Goal: Information Seeking & Learning: Learn about a topic

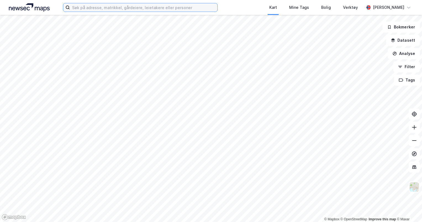
click at [171, 5] on input at bounding box center [144, 7] width 148 height 8
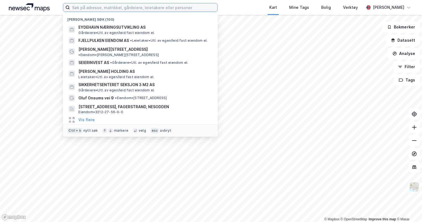
paste input "Fusdal Terrasse 3"
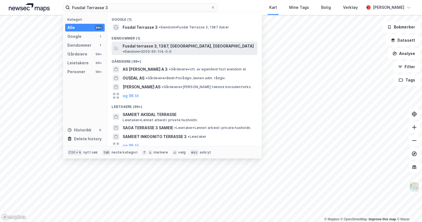
click at [151, 46] on span "Fusdal terrasse 3, 1387, [GEOGRAPHIC_DATA], [GEOGRAPHIC_DATA]" at bounding box center [188, 46] width 131 height 7
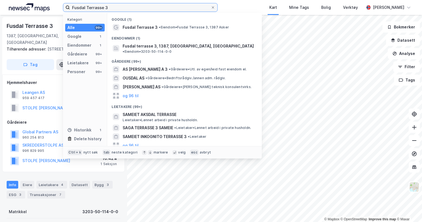
click at [104, 6] on input "Fusdal Terrasse 3" at bounding box center [140, 7] width 141 height 8
drag, startPoint x: 113, startPoint y: 7, endPoint x: 29, endPoint y: 3, distance: 84.2
click at [29, 3] on div "Fusdal Terrasse 3 Kategori Alle 99+ Google 1 Eiendommer 1 Gårdeiere 99+ Leietak…" at bounding box center [211, 7] width 422 height 15
paste input "[STREET_ADDRESS]"
type input "[STREET_ADDRESS]"
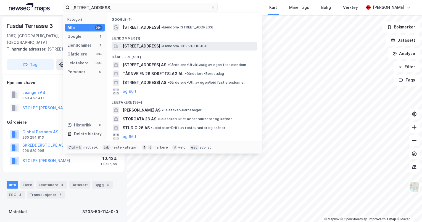
click at [128, 43] on span "[STREET_ADDRESS]" at bounding box center [142, 46] width 38 height 7
